Goal: Task Accomplishment & Management: Manage account settings

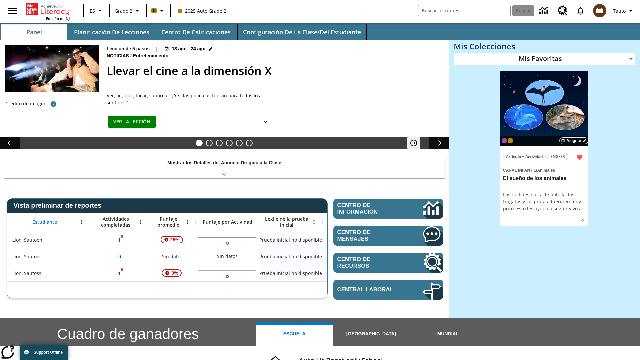
click at [302, 32] on button "Configuración de la clase/del estudiante" at bounding box center [302, 32] width 129 height 16
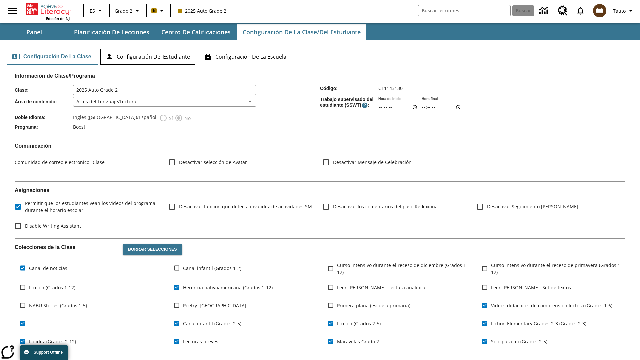
click at [149, 57] on button "Configuración del estudiante" at bounding box center [147, 57] width 95 height 16
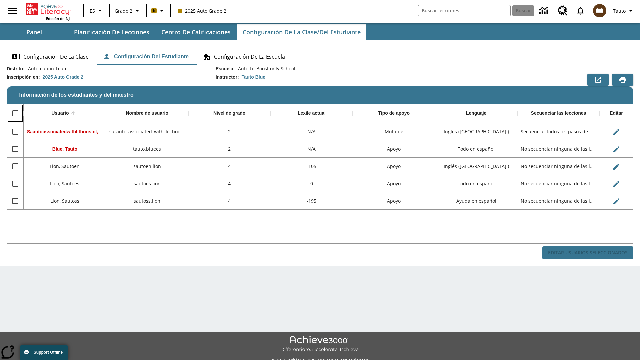
click at [15, 113] on input "Select all rows" at bounding box center [15, 113] width 14 height 14
checkbox input "true"
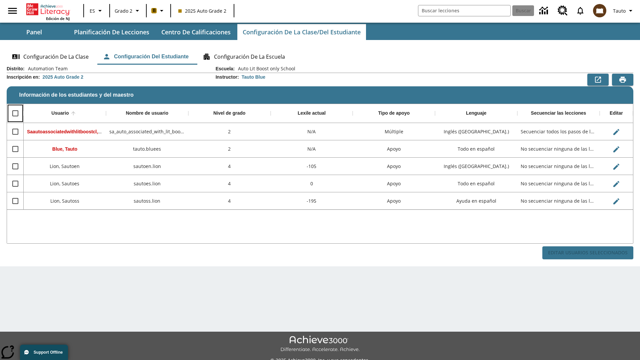
checkbox input "true"
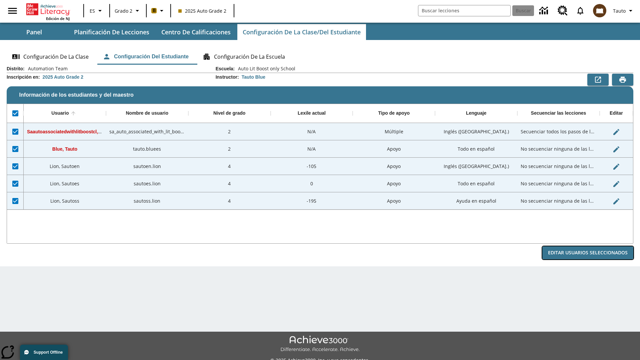
click at [588, 253] on button "Editar Usuarios Seleccionados" at bounding box center [588, 253] width 91 height 13
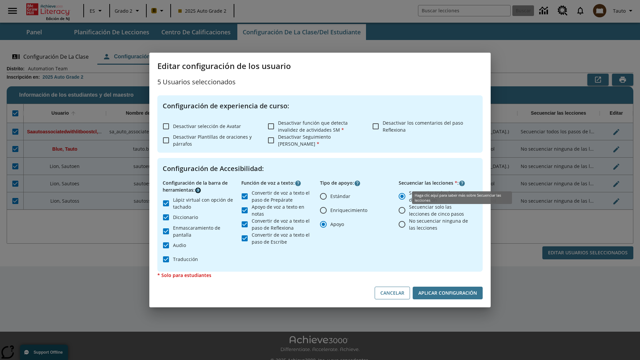
click at [198, 190] on icon "Haga clic aquí para saber más sobre" at bounding box center [198, 190] width 7 height 7
click at [298, 183] on icon "Haga clic aquí para saber más sobre" at bounding box center [298, 183] width 7 height 7
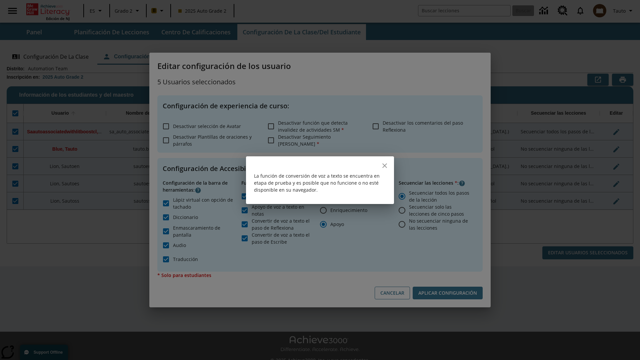
click at [385, 165] on icon "close" at bounding box center [385, 165] width 5 height 5
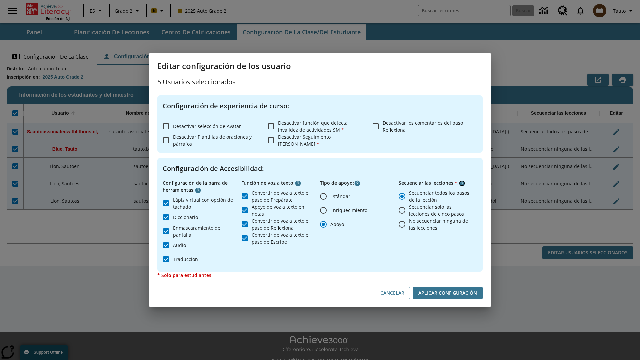
click at [462, 183] on icon "Haga clic aquí para saber más sobre" at bounding box center [462, 183] width 7 height 7
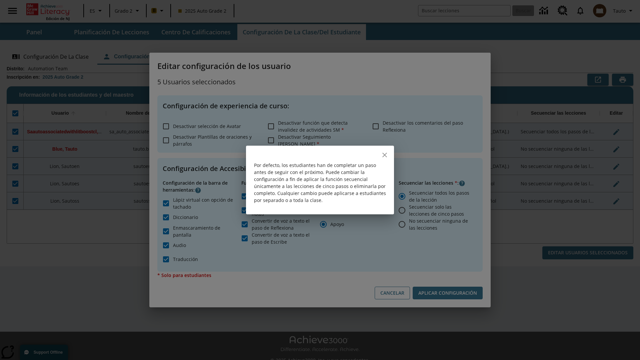
click at [385, 155] on icon "close" at bounding box center [385, 155] width 5 height 5
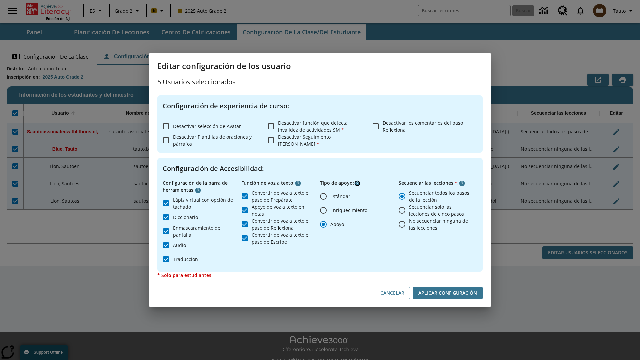
click at [358, 183] on icon "Haga clic aquí para saber más sobre" at bounding box center [357, 183] width 7 height 7
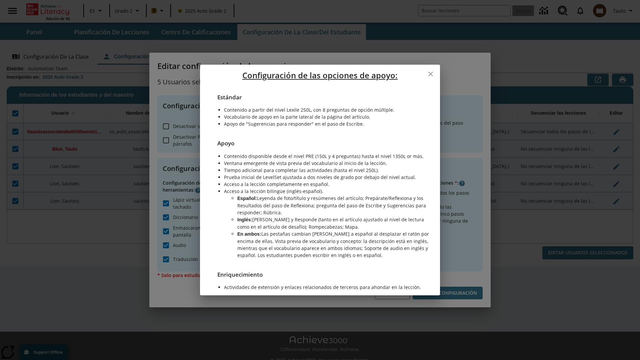
click at [431, 74] on icon "close" at bounding box center [431, 74] width 5 height 5
